Goal: Information Seeking & Learning: Learn about a topic

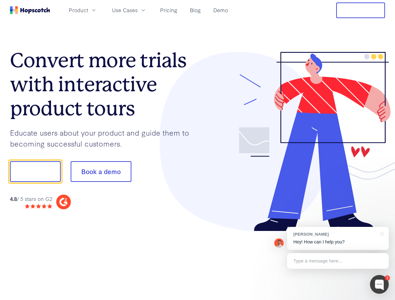
click at [197, 150] on div at bounding box center [290, 142] width 187 height 180
click at [88, 10] on span "Product" at bounding box center [78, 10] width 19 height 8
click at [137, 10] on span "Use Cases" at bounding box center [125, 10] width 26 height 8
click at [360, 10] on button "Free Trial" at bounding box center [360, 10] width 49 height 16
click at [35, 171] on button "Show me!" at bounding box center [35, 171] width 51 height 21
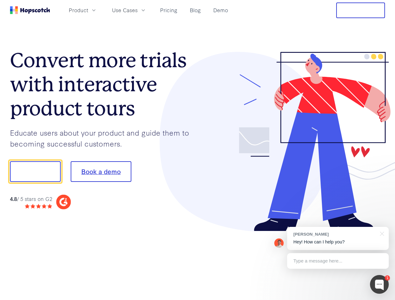
click at [101, 171] on button "Book a demo" at bounding box center [101, 171] width 61 height 21
click at [379, 284] on div at bounding box center [379, 284] width 19 height 19
click at [337, 238] on div "[PERSON_NAME] Hey! How can I help you?" at bounding box center [338, 238] width 102 height 23
click at [380, 233] on div at bounding box center [329, 171] width 117 height 208
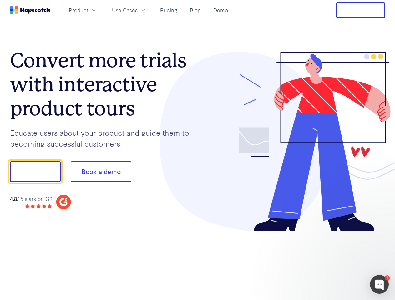
click at [337, 261] on div at bounding box center [329, 212] width 117 height 125
